Goal: Task Accomplishment & Management: Use online tool/utility

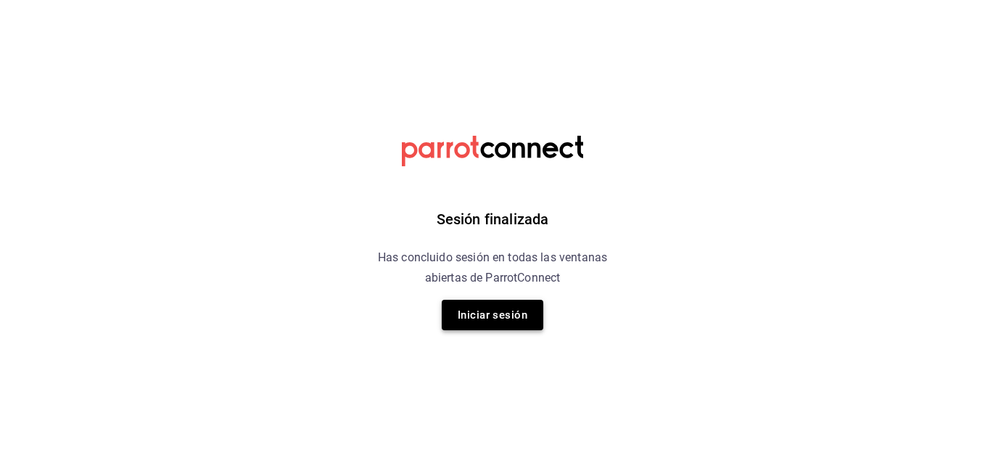
click at [504, 323] on button "Iniciar sesión" at bounding box center [493, 315] width 102 height 30
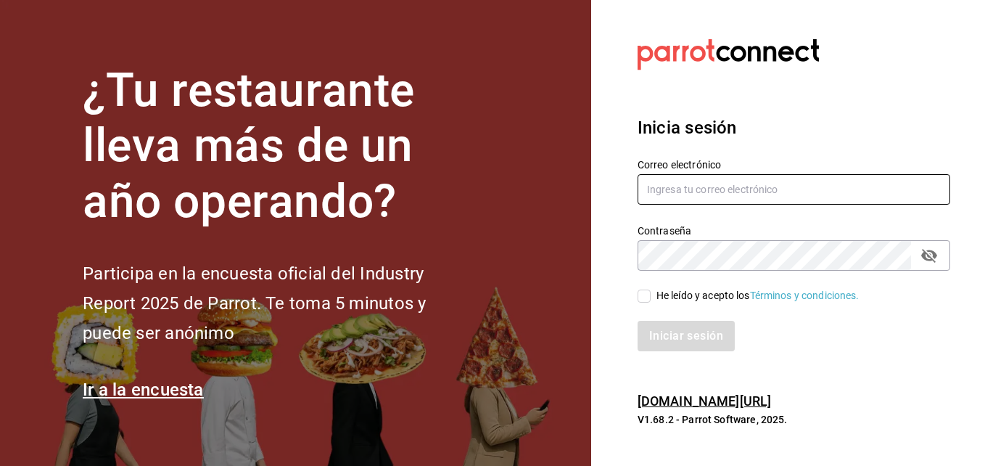
type input "[EMAIL_ADDRESS][DOMAIN_NAME]"
click at [649, 298] on input "He leído y acepto los Términos y condiciones." at bounding box center [644, 296] width 13 height 13
checkbox input "true"
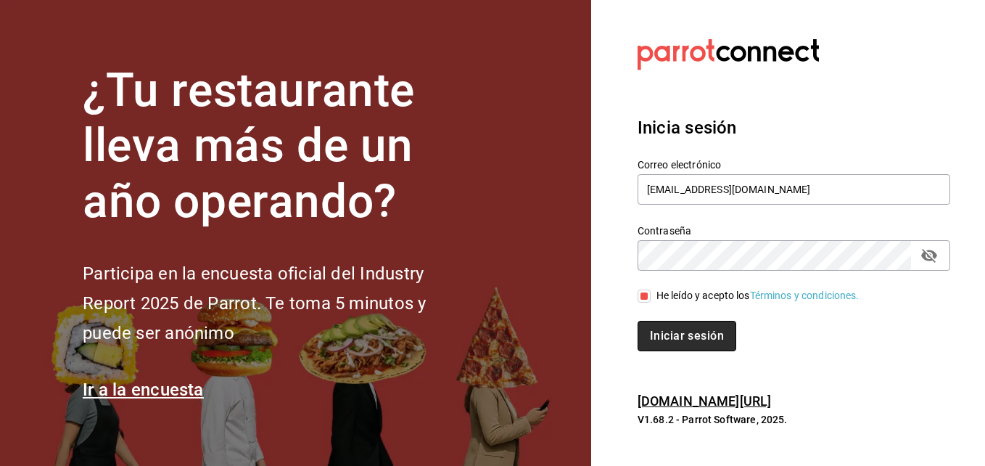
click at [707, 343] on button "Iniciar sesión" at bounding box center [687, 336] width 99 height 30
click at [707, 343] on div "Iniciar sesión" at bounding box center [794, 336] width 313 height 30
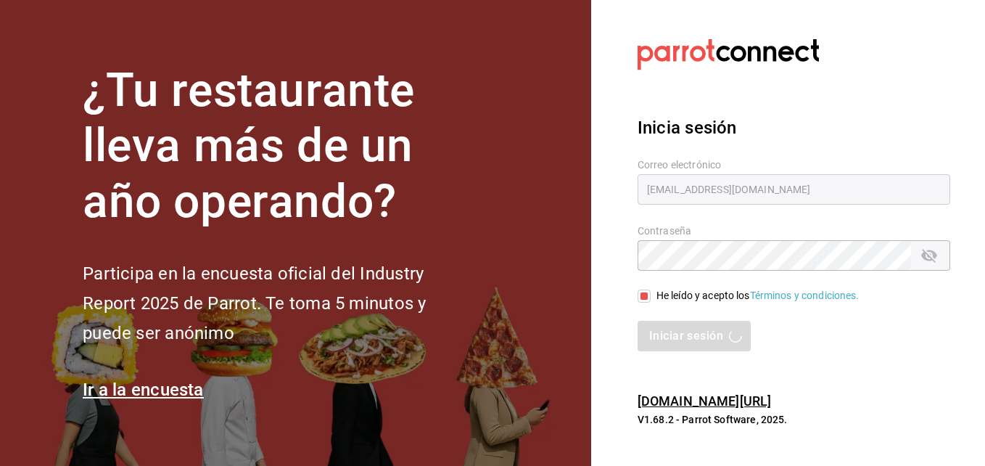
click at [860, 95] on section "Datos incorrectos. Verifica que tu Correo o Contraseña estén bien escritos. Ini…" at bounding box center [788, 233] width 394 height 466
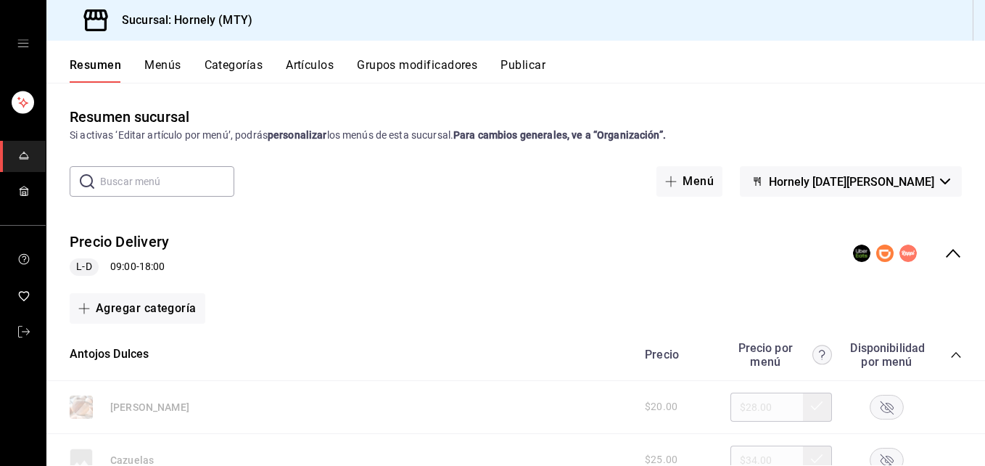
scroll to position [218, 0]
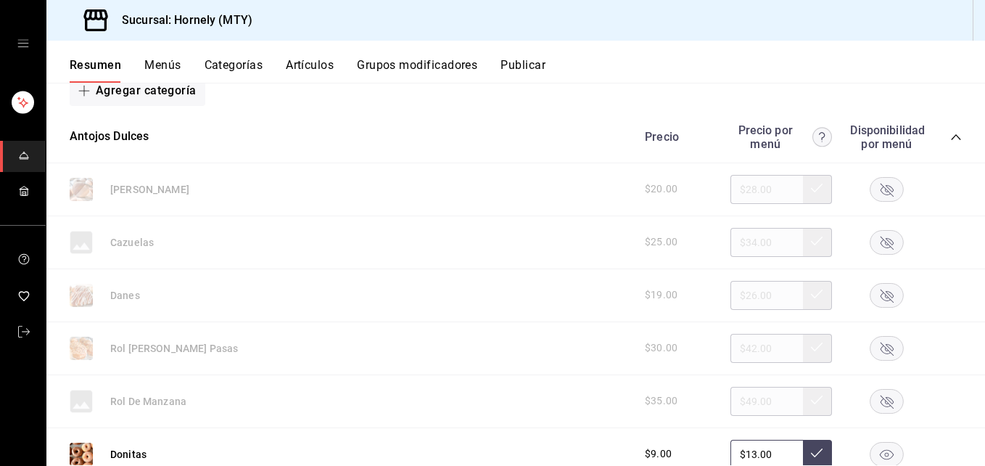
click at [878, 194] on rect "button" at bounding box center [887, 189] width 33 height 24
click at [881, 300] on icon "button" at bounding box center [887, 295] width 13 height 13
click at [879, 344] on rect "button" at bounding box center [887, 348] width 33 height 24
click at [871, 393] on rect "button" at bounding box center [887, 401] width 33 height 24
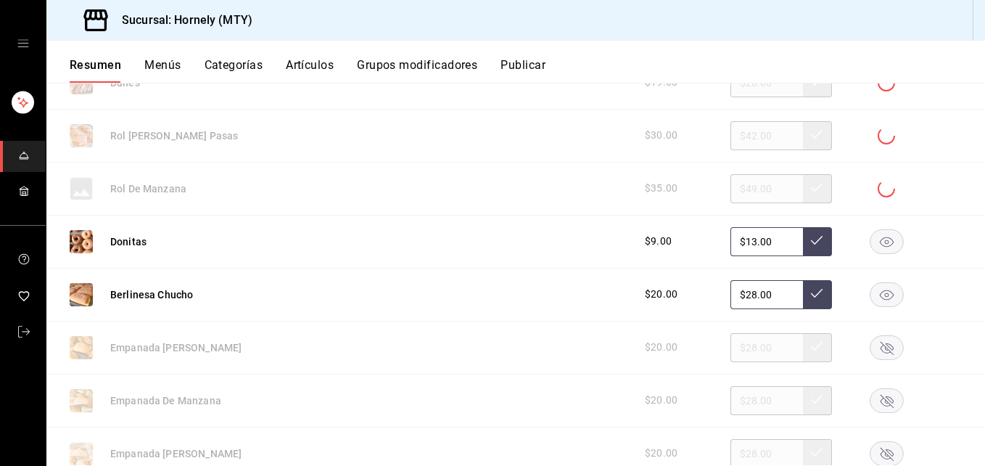
scroll to position [435, 0]
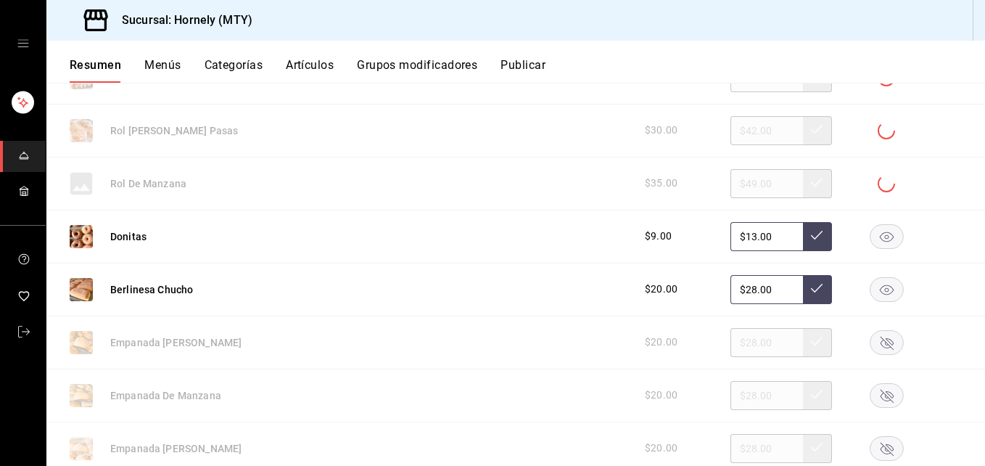
click at [876, 347] on rect "button" at bounding box center [887, 342] width 33 height 24
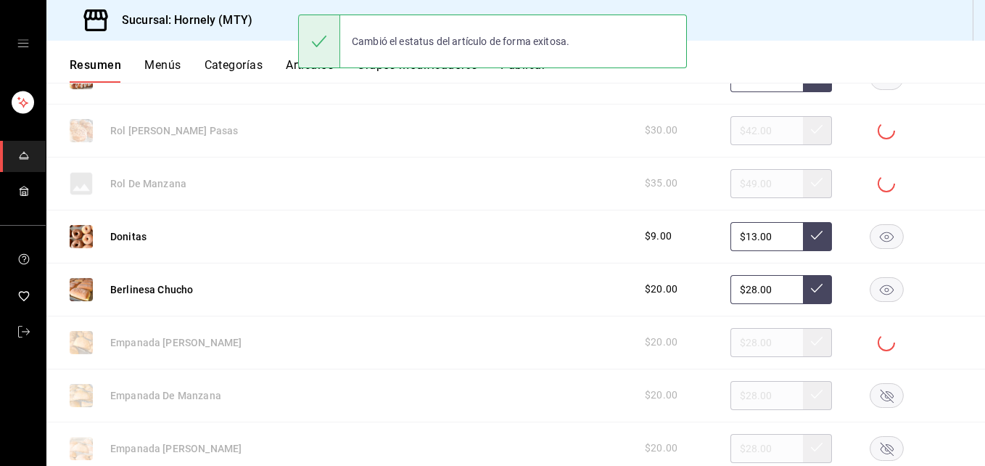
click at [875, 449] on rect "button" at bounding box center [887, 448] width 33 height 24
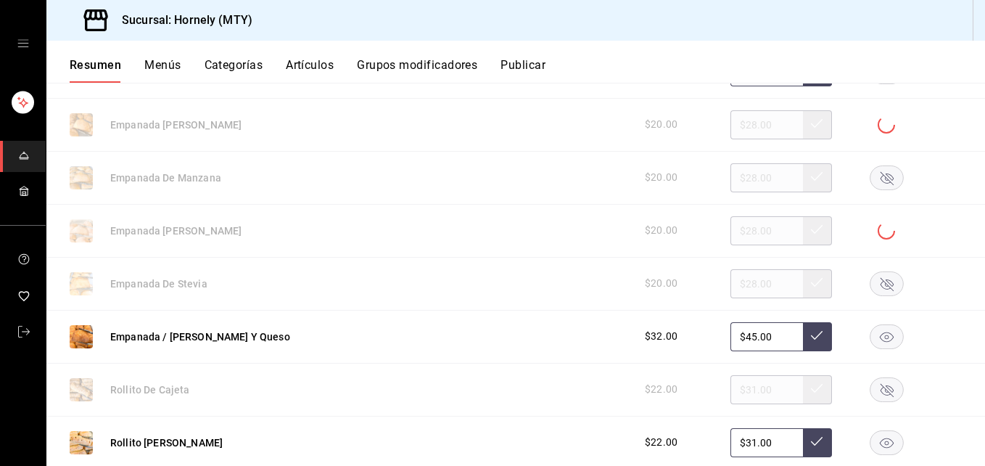
scroll to position [871, 0]
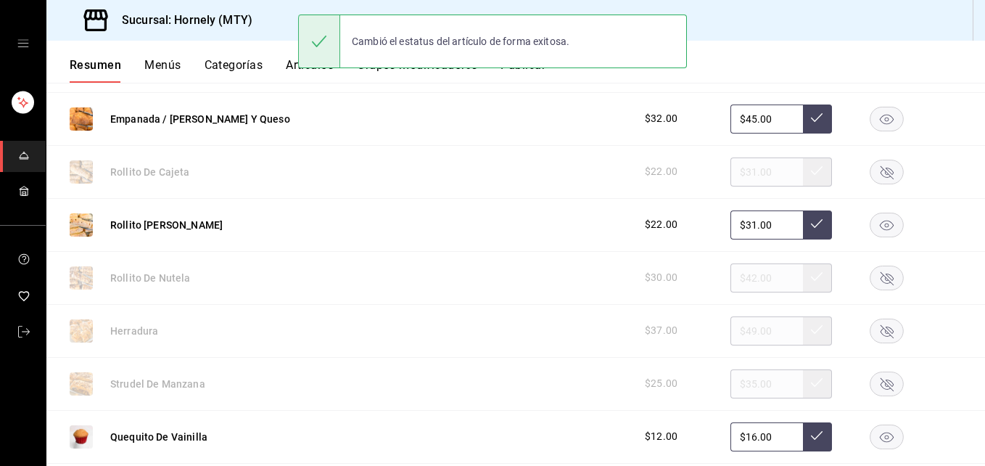
click at [874, 377] on rect "button" at bounding box center [887, 384] width 33 height 24
click at [877, 337] on rect "button" at bounding box center [887, 331] width 33 height 24
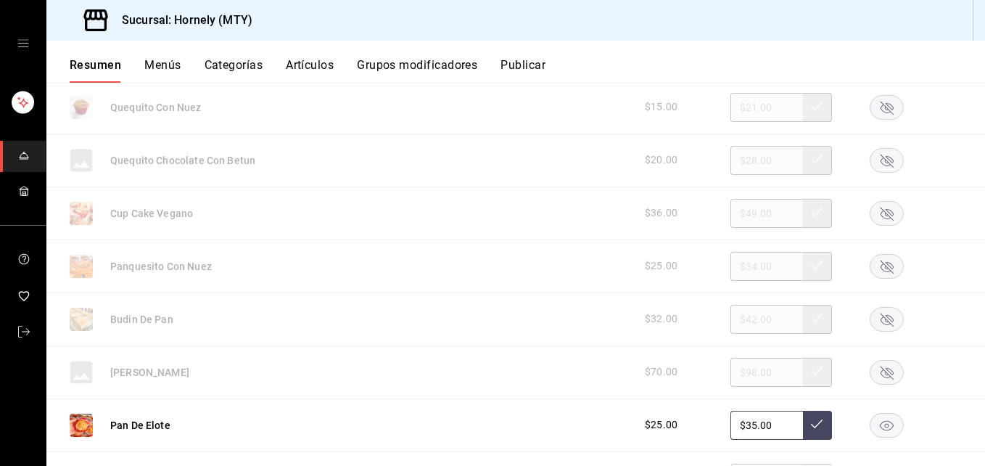
scroll to position [1524, 0]
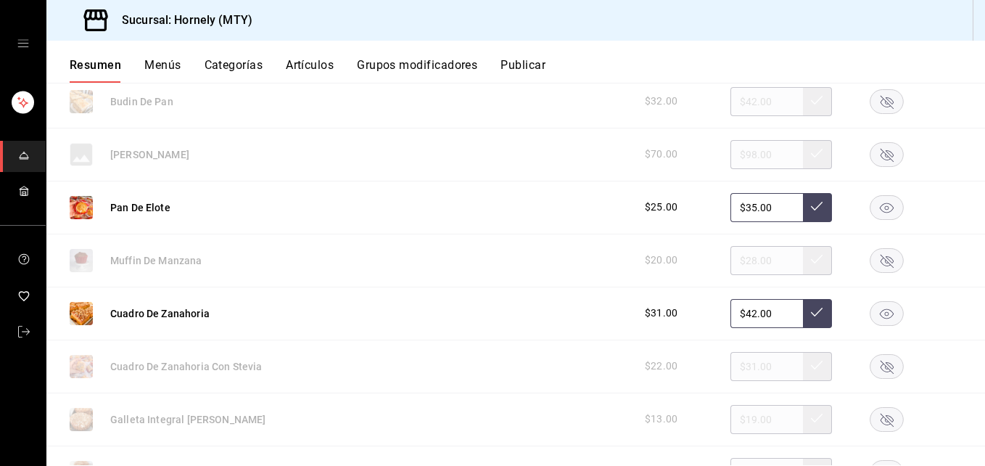
click at [880, 312] on rect "button" at bounding box center [887, 313] width 33 height 24
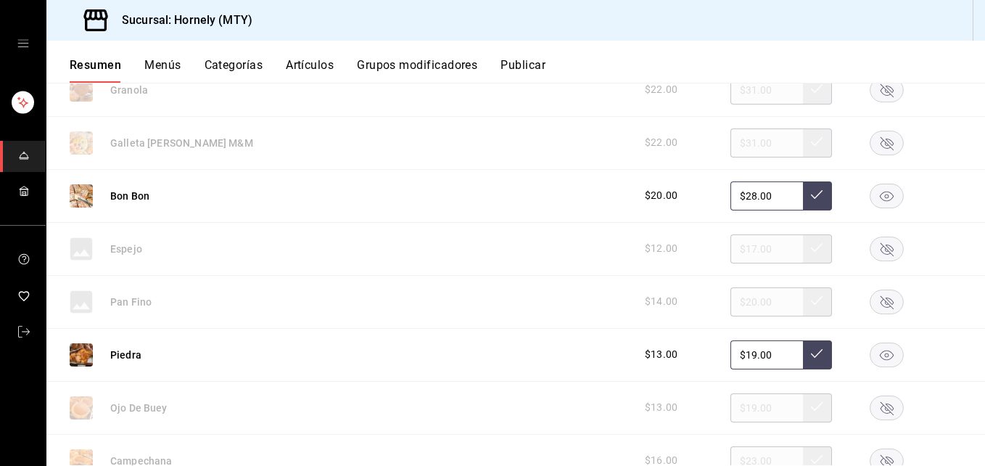
scroll to position [2177, 0]
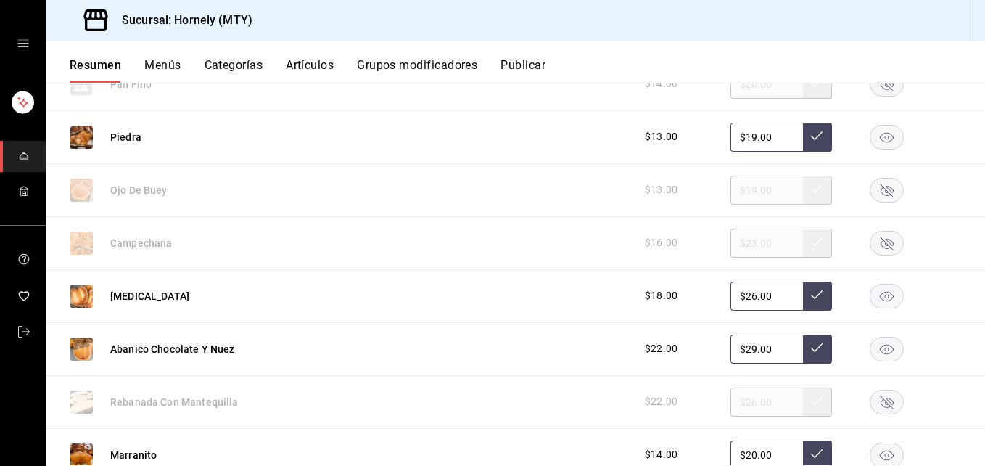
click at [879, 352] on rect "button" at bounding box center [887, 349] width 33 height 24
click at [877, 305] on rect "button" at bounding box center [887, 296] width 33 height 24
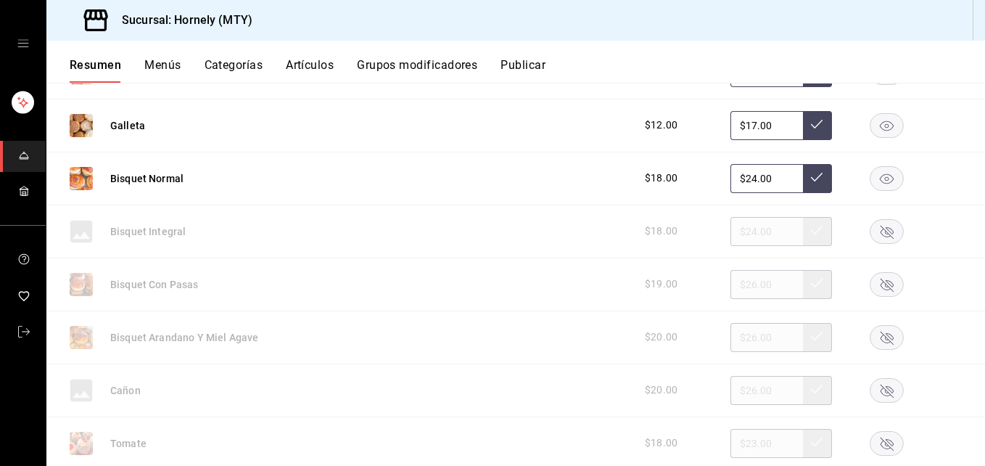
scroll to position [2830, 0]
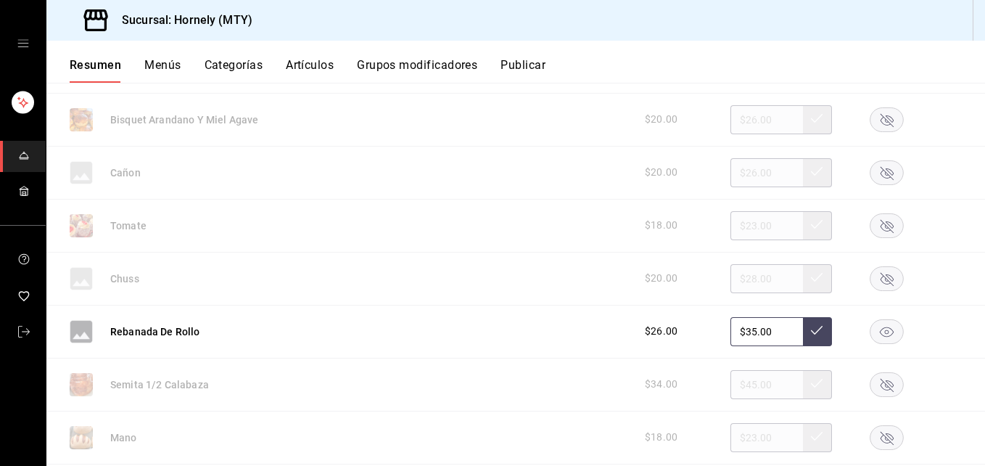
click at [871, 170] on rect "button" at bounding box center [887, 172] width 33 height 24
click at [871, 223] on rect "button" at bounding box center [887, 225] width 33 height 24
click at [870, 223] on div at bounding box center [886, 225] width 73 height 17
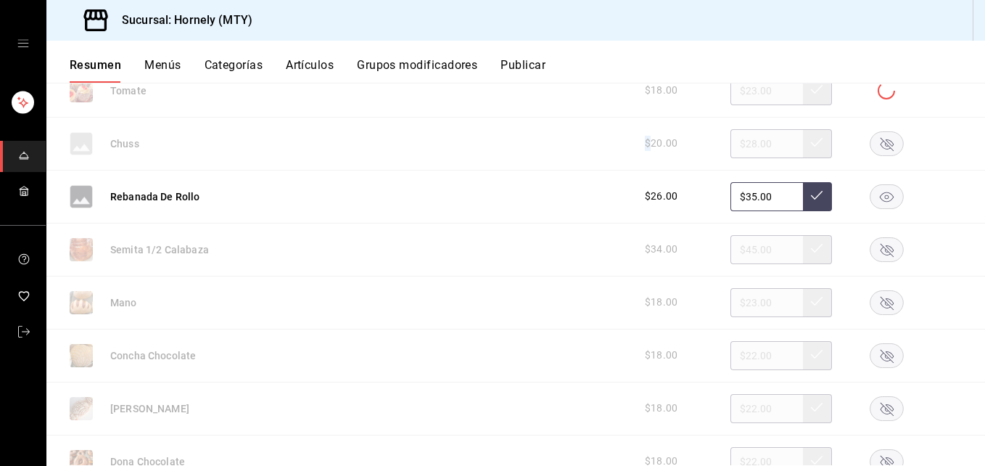
scroll to position [3048, 0]
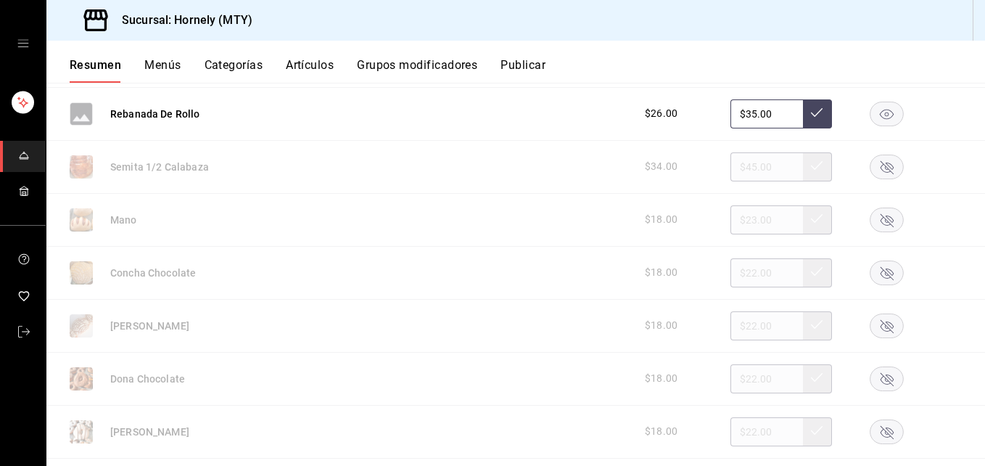
click at [879, 280] on rect "button" at bounding box center [887, 273] width 33 height 24
click at [878, 319] on rect "button" at bounding box center [887, 325] width 33 height 24
click at [872, 374] on rect "button" at bounding box center [887, 378] width 33 height 24
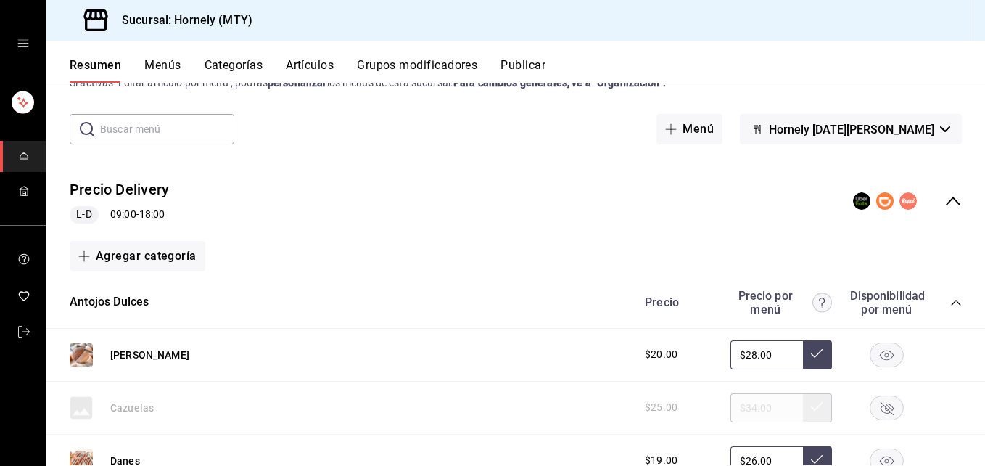
scroll to position [0, 0]
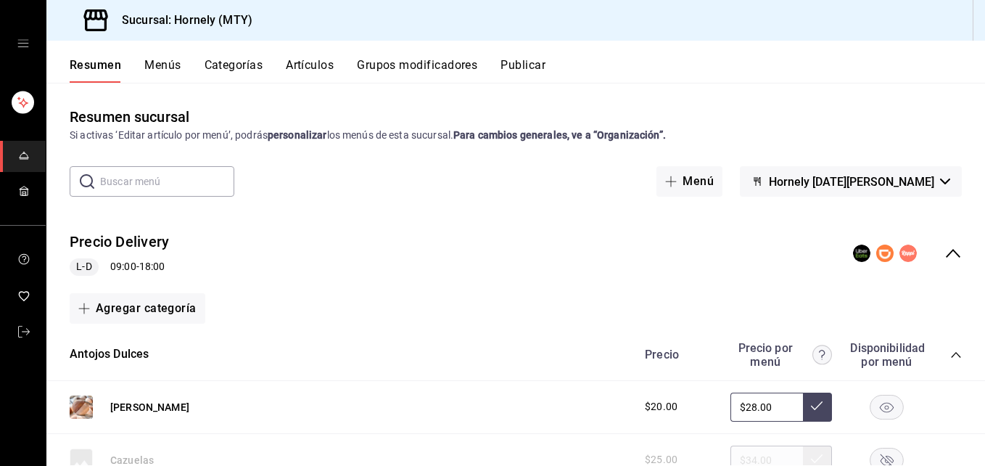
click at [541, 67] on button "Publicar" at bounding box center [523, 70] width 45 height 25
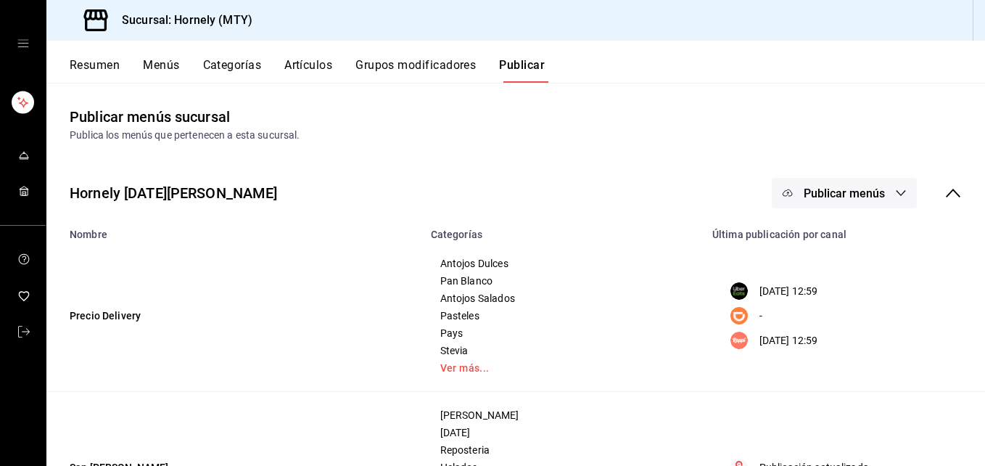
click at [876, 188] on button "Publicar menús" at bounding box center [844, 193] width 145 height 30
click at [876, 188] on div at bounding box center [492, 233] width 985 height 466
click at [832, 200] on span "Publicar menús" at bounding box center [844, 193] width 81 height 14
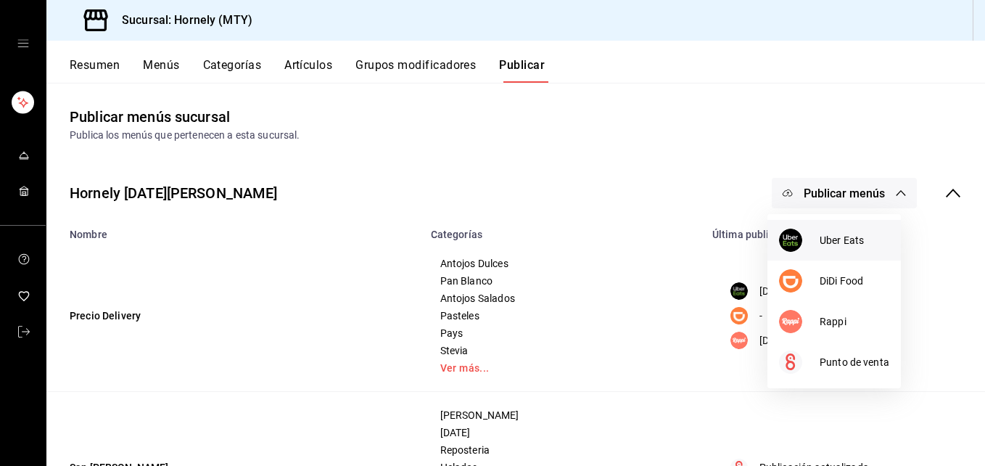
click at [829, 244] on span "Uber Eats" at bounding box center [855, 240] width 70 height 15
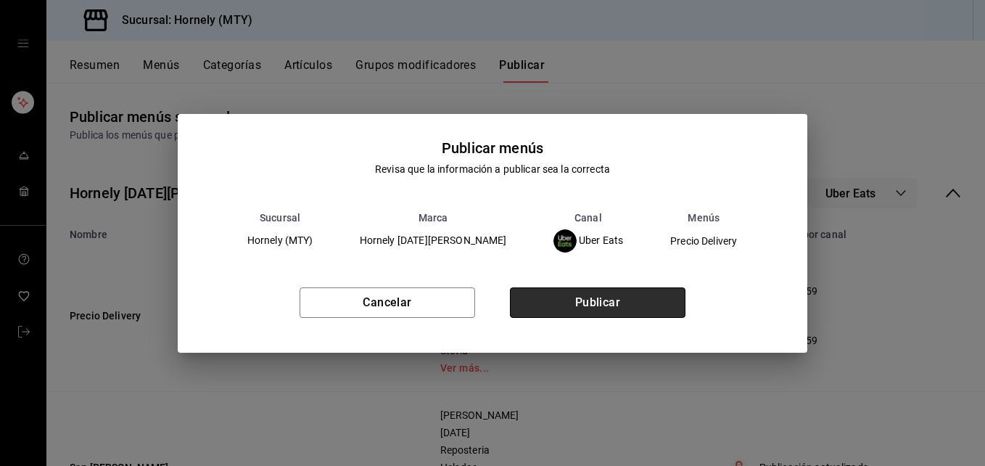
click at [658, 298] on button "Publicar" at bounding box center [598, 302] width 176 height 30
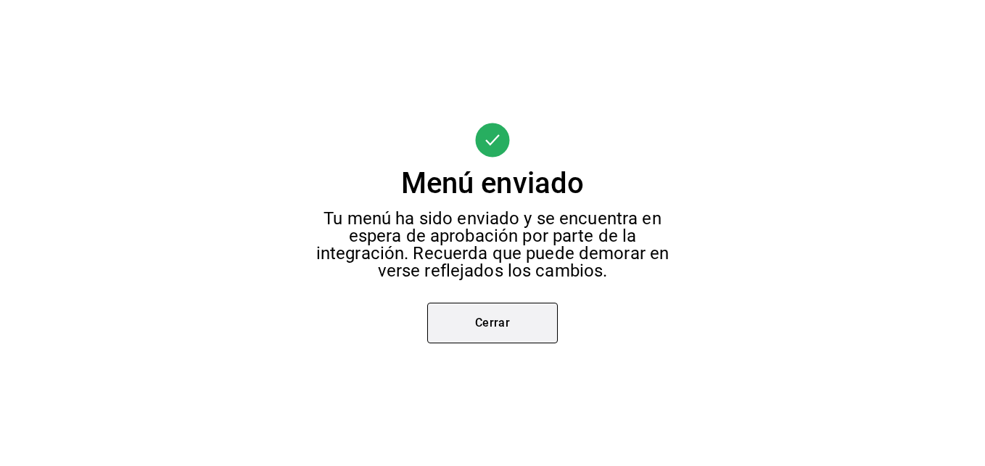
click at [512, 311] on button "Cerrar" at bounding box center [492, 323] width 131 height 41
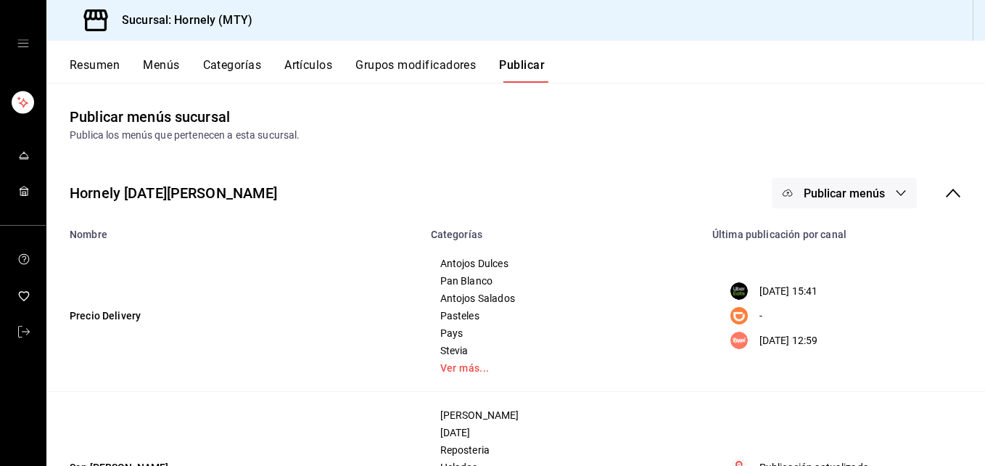
click at [809, 191] on span "Publicar menús" at bounding box center [844, 193] width 81 height 14
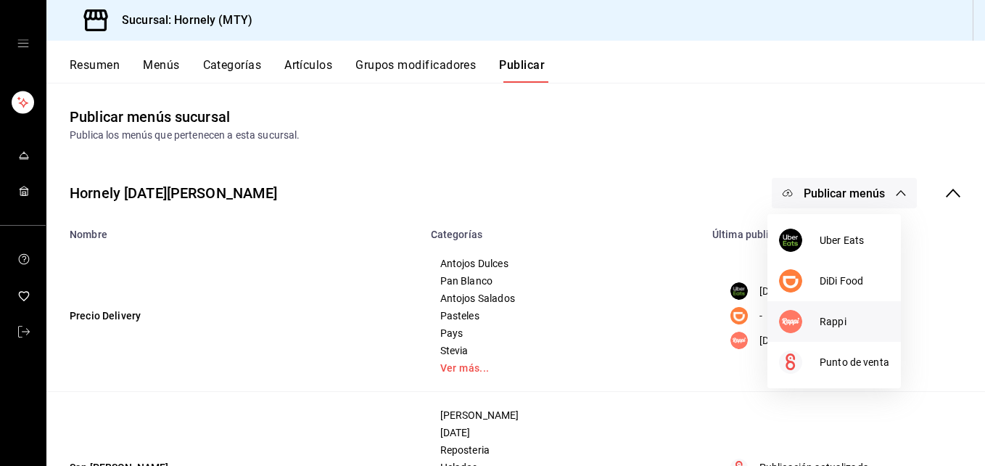
click at [814, 317] on div at bounding box center [799, 321] width 41 height 23
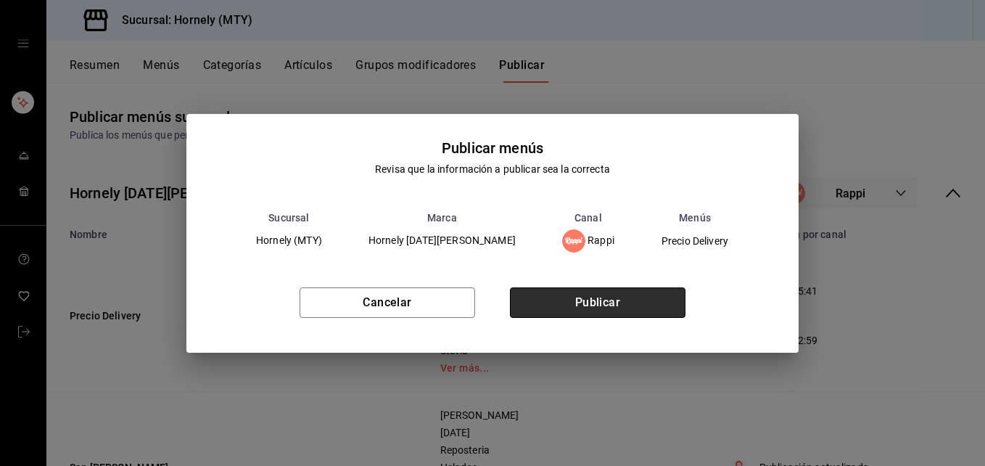
click at [589, 303] on button "Publicar" at bounding box center [598, 302] width 176 height 30
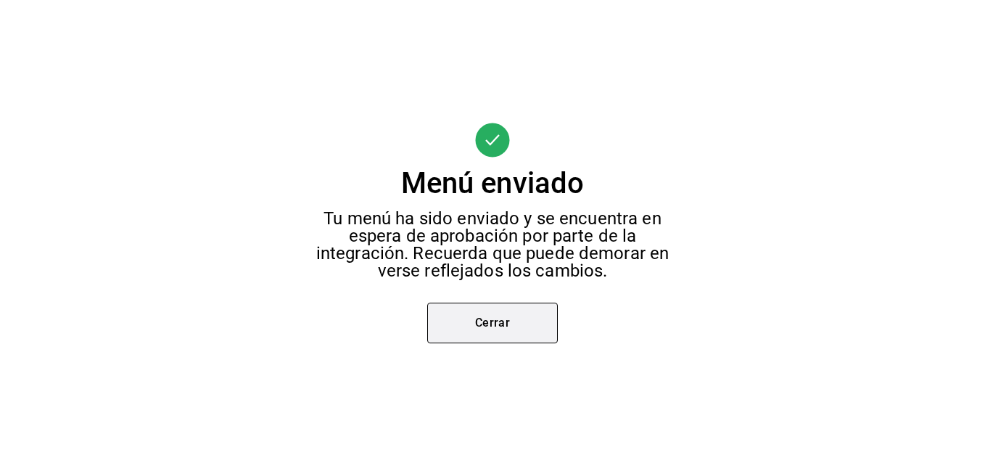
click at [456, 335] on button "Cerrar" at bounding box center [492, 323] width 131 height 41
